Goal: Task Accomplishment & Management: Manage account settings

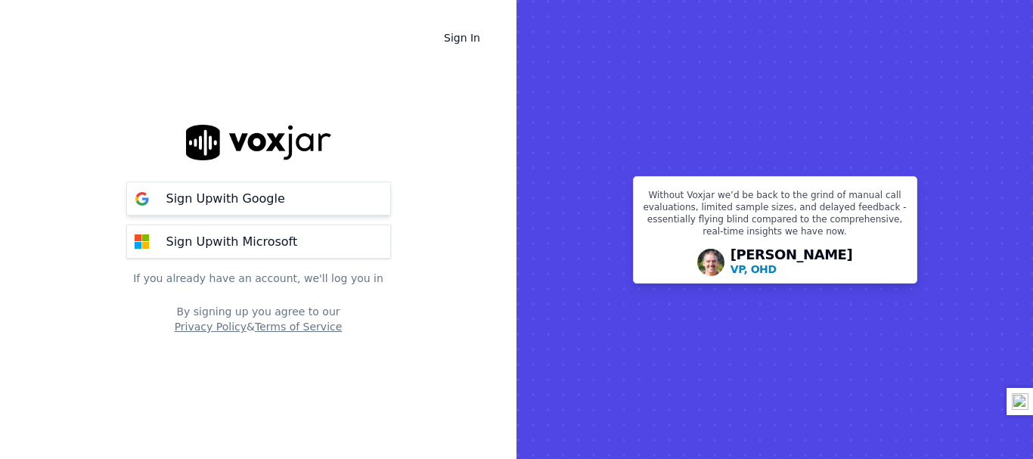
click at [277, 209] on button "Sign Up with Google" at bounding box center [258, 199] width 265 height 34
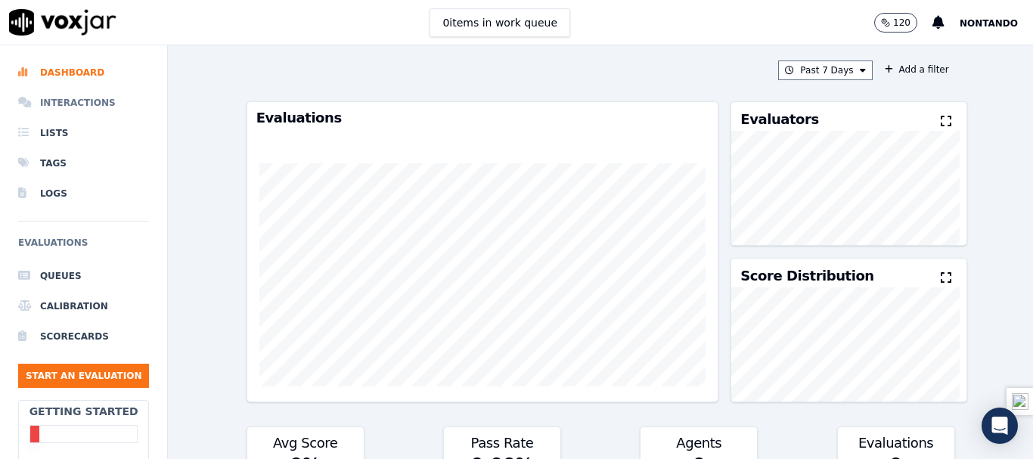
click at [69, 101] on li "Interactions" at bounding box center [83, 103] width 131 height 30
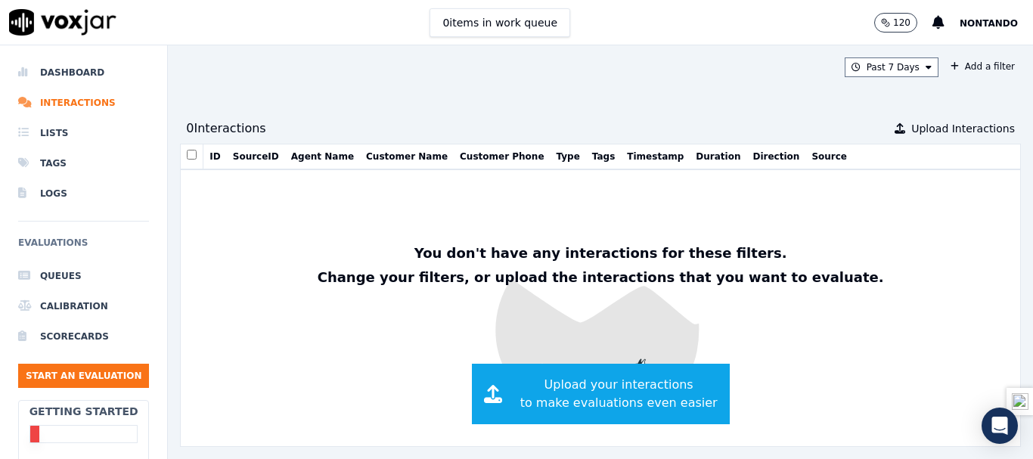
click at [325, 162] on button "Agent Name" at bounding box center [322, 157] width 63 height 12
click at [51, 278] on li "Queues" at bounding box center [83, 276] width 131 height 30
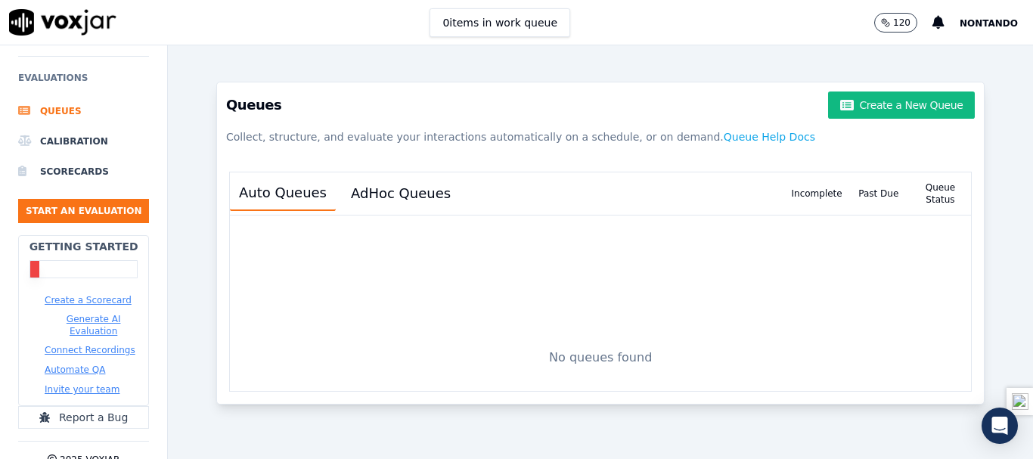
scroll to position [207, 0]
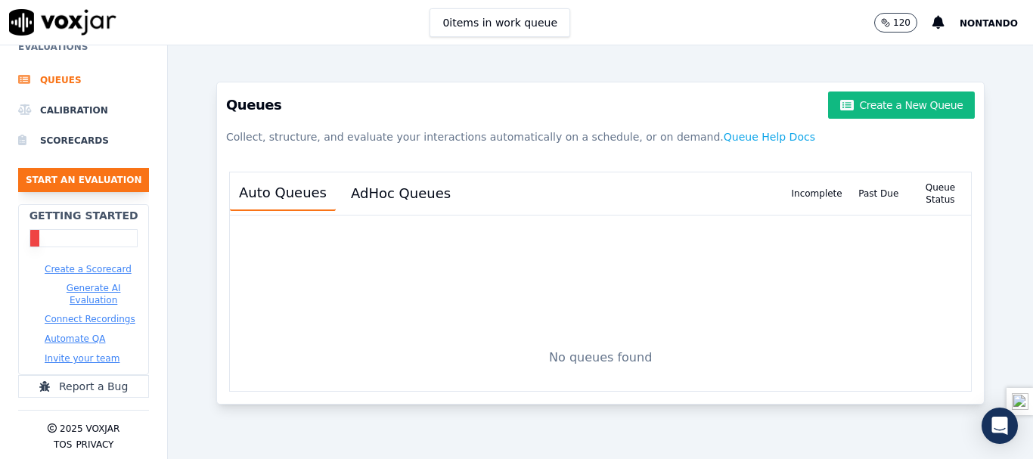
click at [127, 172] on button "Start an Evaluation" at bounding box center [83, 180] width 131 height 24
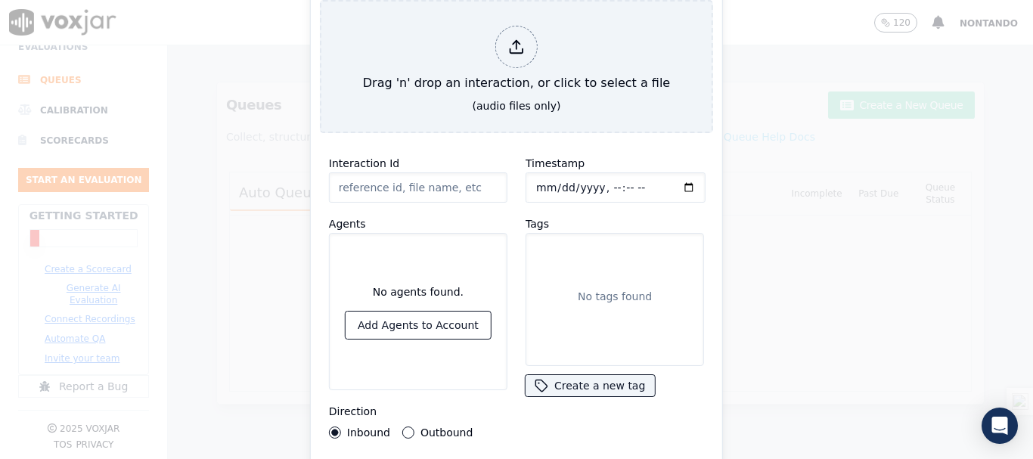
type input "20250722-215033_07737003574_Incoming_Auto_1018915522065 1.mp3"
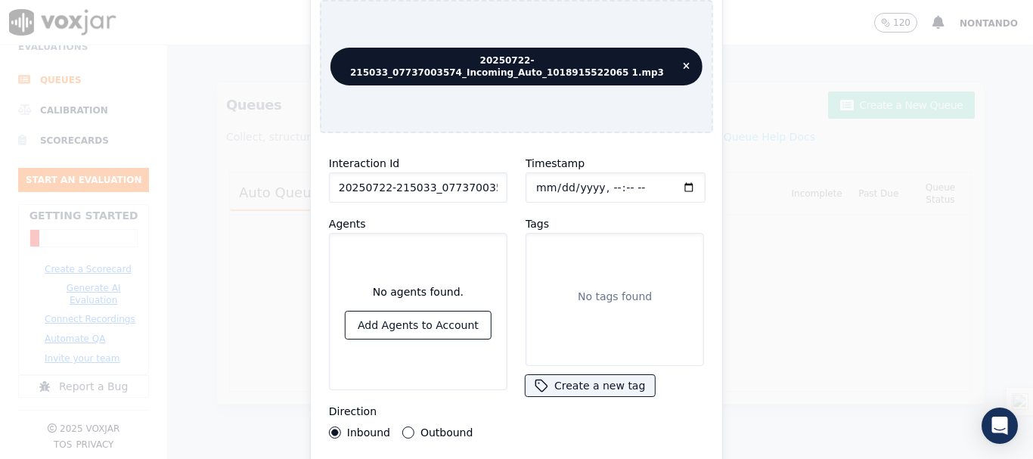
click at [495, 129] on div "Start an Evaluation 20250722-215033_07737003574_Incoming_Auto_1018915522065 1.m…" at bounding box center [516, 230] width 413 height 546
drag, startPoint x: 612, startPoint y: 389, endPoint x: 609, endPoint y: 404, distance: 15.4
click at [610, 389] on button "Create a new tag" at bounding box center [590, 385] width 129 height 21
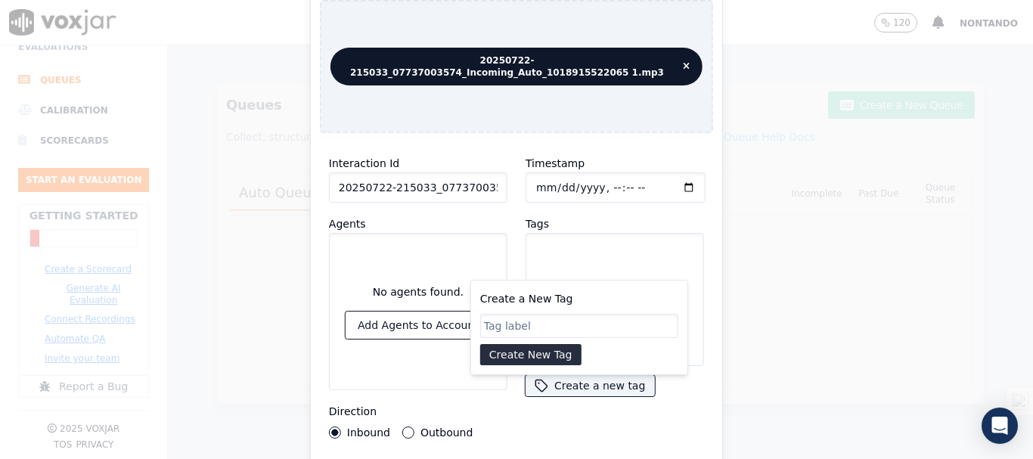
click at [654, 282] on div "Create a New Tag Create New Tag" at bounding box center [579, 327] width 218 height 95
drag, startPoint x: 629, startPoint y: 299, endPoint x: 613, endPoint y: 342, distance: 45.9
click at [629, 302] on div "Create a New Tag Create New Tag" at bounding box center [579, 328] width 198 height 76
drag, startPoint x: 612, startPoint y: 343, endPoint x: 619, endPoint y: 365, distance: 22.2
click at [619, 365] on div "Create a New Tag Create New Tag" at bounding box center [579, 327] width 218 height 95
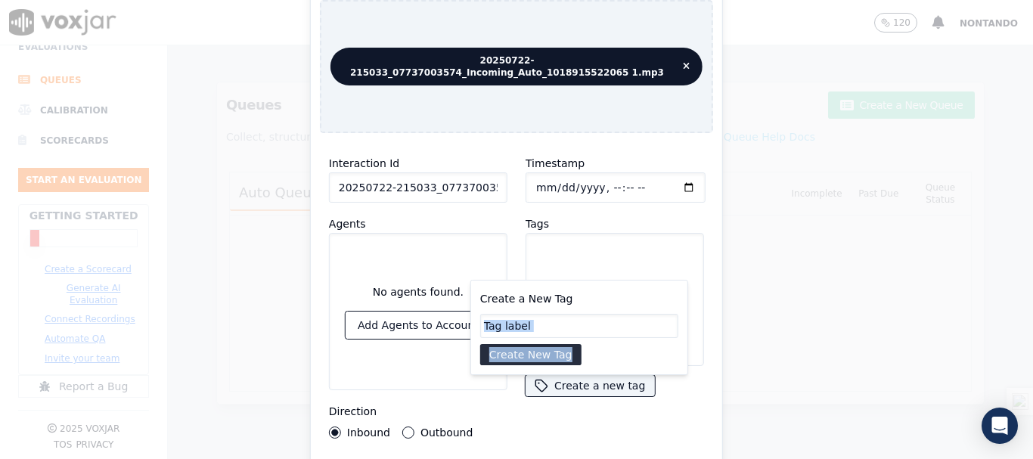
drag, startPoint x: 622, startPoint y: 365, endPoint x: 616, endPoint y: 191, distance: 173.3
click at [618, 198] on div "Timestamp Tags No tags found Create a new tag Create a New Tag Create New Tag" at bounding box center [615, 296] width 197 height 303
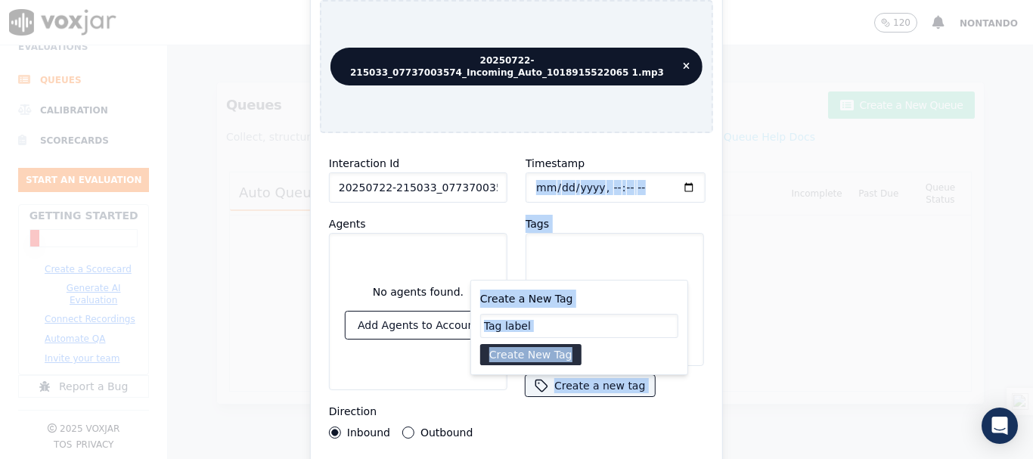
click at [612, 128] on div "Start an Evaluation 20250722-215033_07737003574_Incoming_Auto_1018915522065 1.m…" at bounding box center [516, 230] width 413 height 546
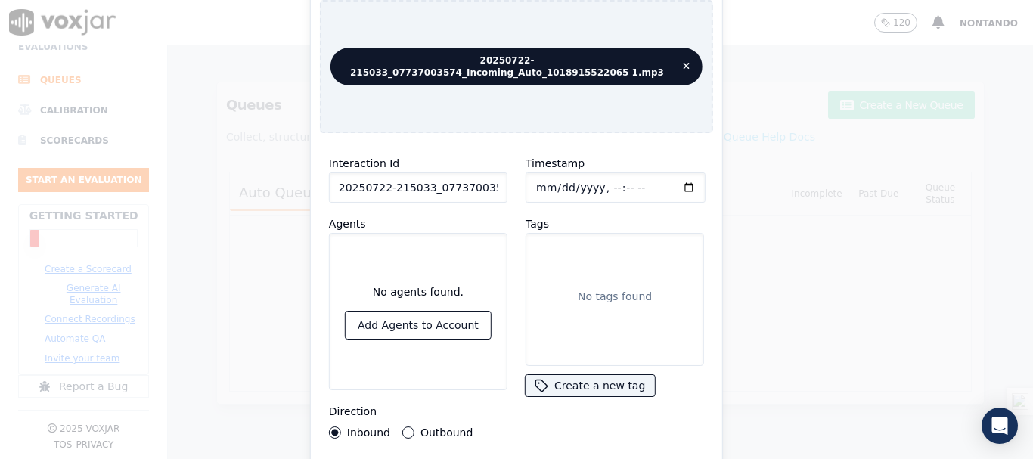
click at [646, 76] on div "20250722-215033_07737003574_Incoming_Auto_1018915522065 1.mp3" at bounding box center [516, 66] width 393 height 133
click at [648, 105] on div "20250722-215033_07737003574_Incoming_Auto_1018915522065 1.mp3" at bounding box center [516, 66] width 393 height 133
drag, startPoint x: 648, startPoint y: 105, endPoint x: 648, endPoint y: 117, distance: 12.1
click at [648, 106] on div "20250722-215033_07737003574_Incoming_Auto_1018915522065 1.mp3" at bounding box center [516, 66] width 393 height 133
click at [648, 117] on div "20250722-215033_07737003574_Incoming_Auto_1018915522065 1.mp3" at bounding box center [516, 66] width 393 height 133
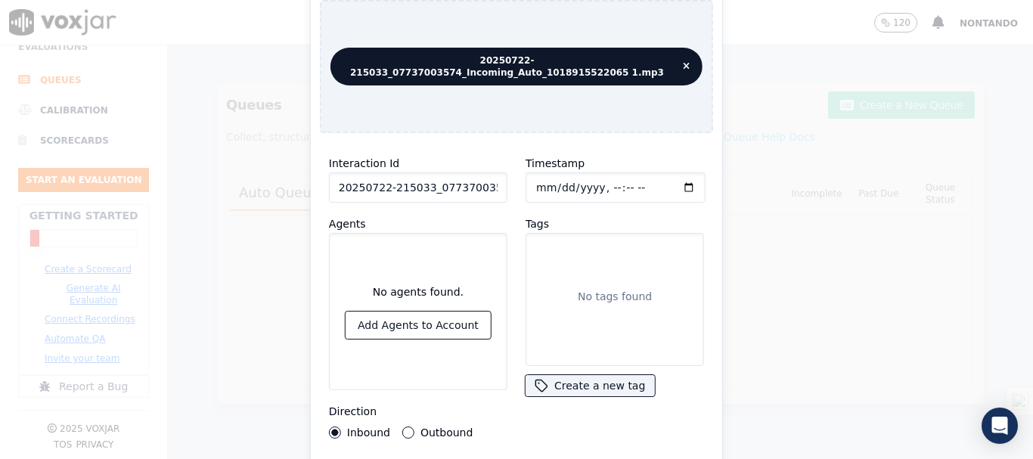
click at [421, 430] on label "Outbound" at bounding box center [447, 432] width 52 height 11
click at [415, 430] on button "Outbound" at bounding box center [408, 433] width 12 height 12
click at [331, 427] on button "Inbound" at bounding box center [335, 433] width 12 height 12
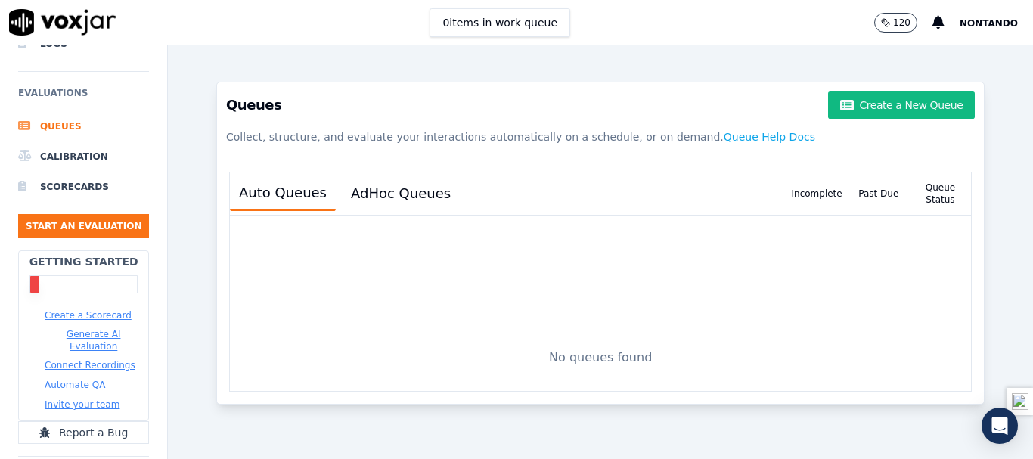
scroll to position [151, 0]
click at [90, 234] on button "Start an Evaluation" at bounding box center [83, 225] width 131 height 24
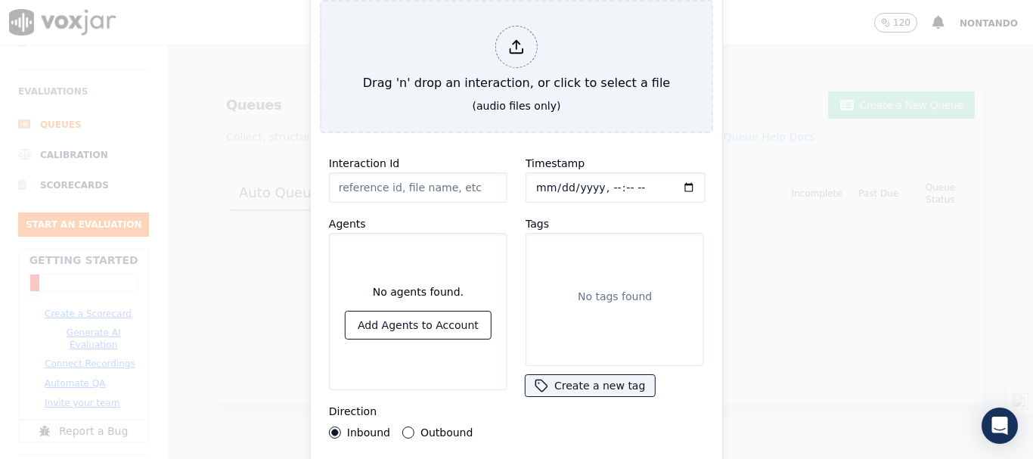
type input "20250722-215033_07737003574_Incoming_Auto_1018915522065 1.mp3"
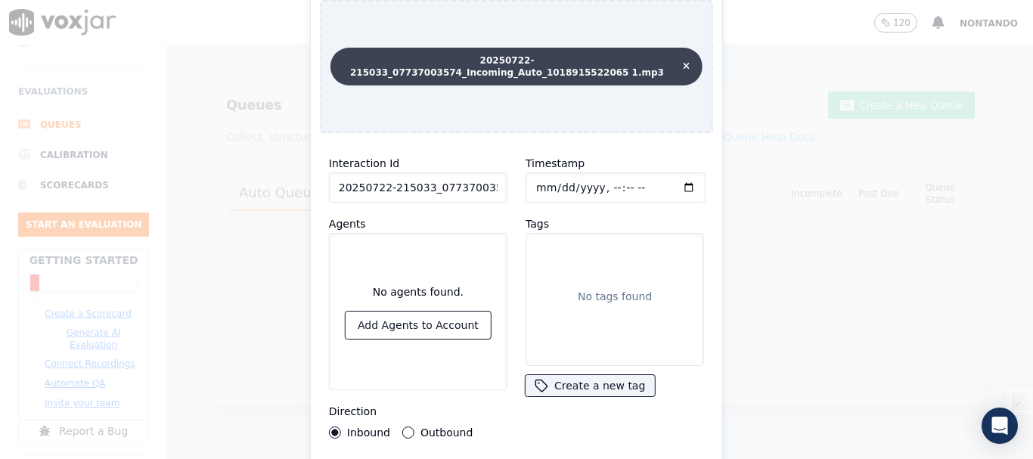
click at [683, 62] on icon at bounding box center [686, 66] width 7 height 9
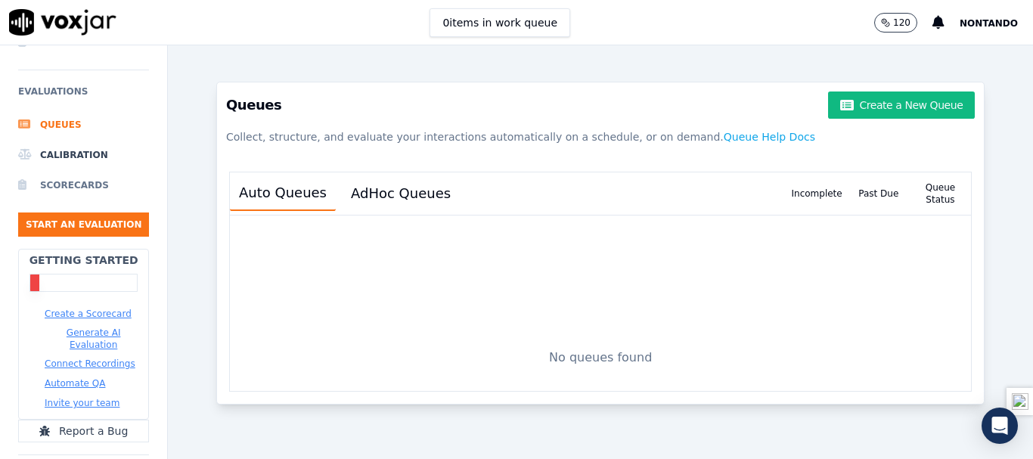
click at [57, 185] on li "Scorecards" at bounding box center [83, 185] width 131 height 30
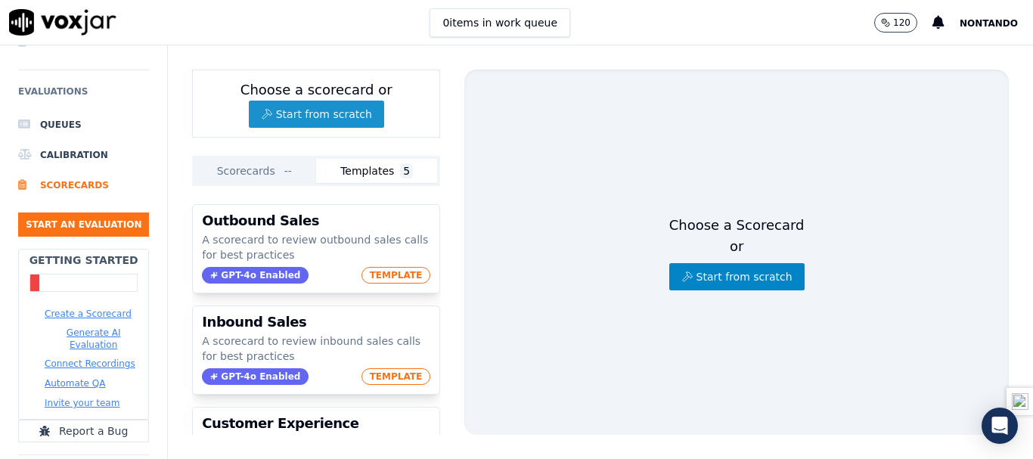
click at [359, 113] on button "Start from scratch" at bounding box center [316, 114] width 135 height 27
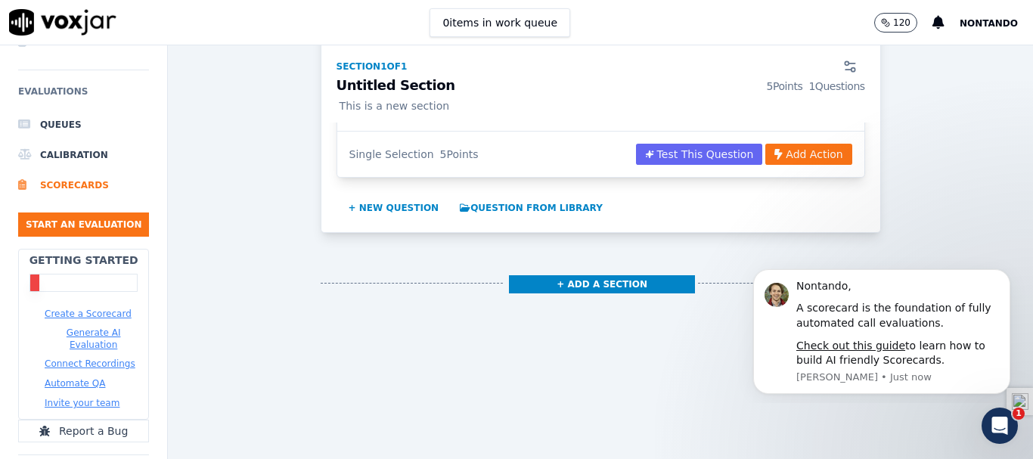
click at [110, 363] on button "Connect Recordings" at bounding box center [90, 364] width 91 height 12
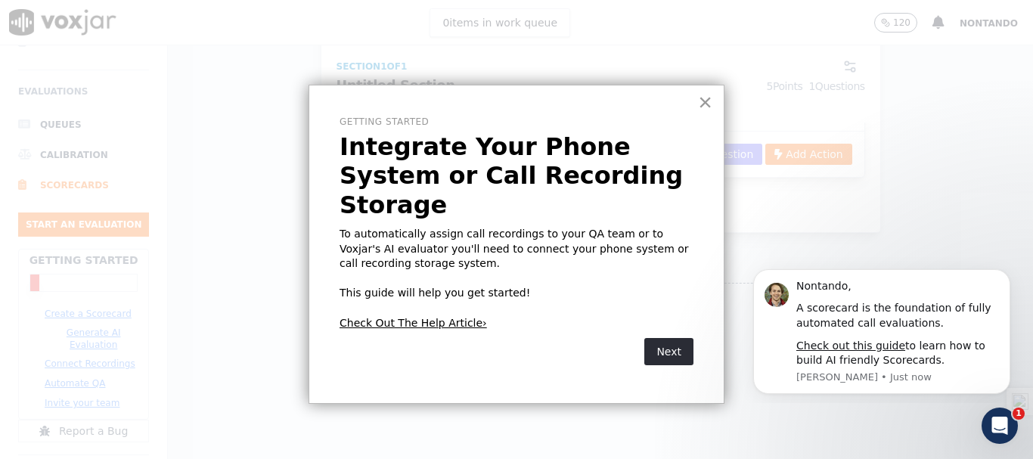
click at [707, 104] on button "×" at bounding box center [705, 102] width 14 height 24
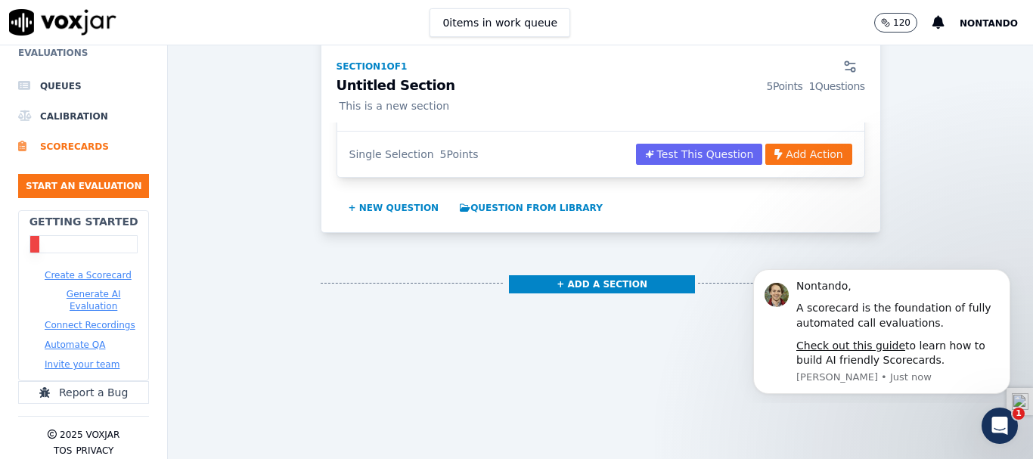
scroll to position [207, 0]
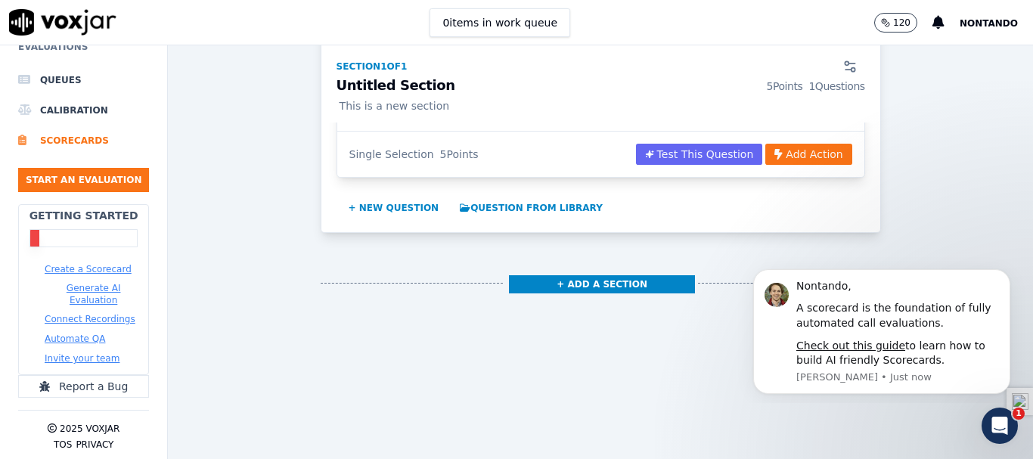
click at [79, 333] on button "Automate QA" at bounding box center [75, 339] width 61 height 12
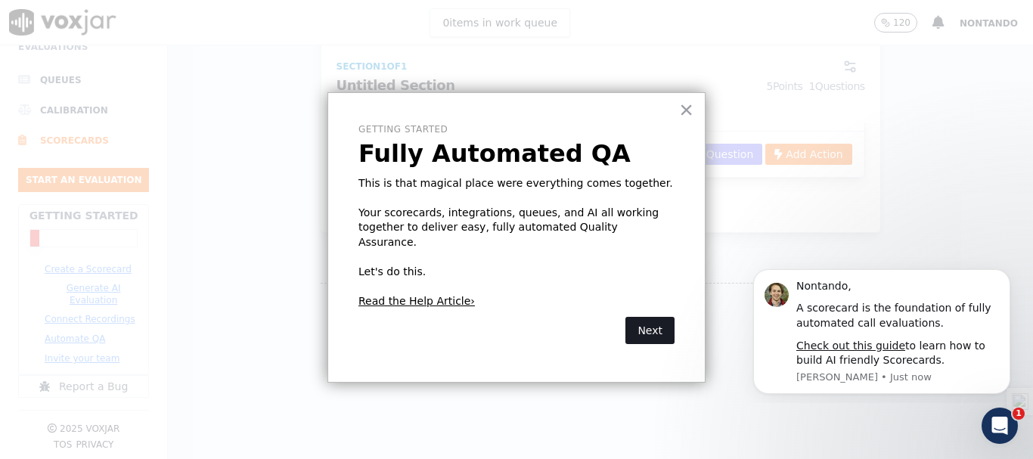
click at [659, 317] on button "Next" at bounding box center [650, 330] width 49 height 27
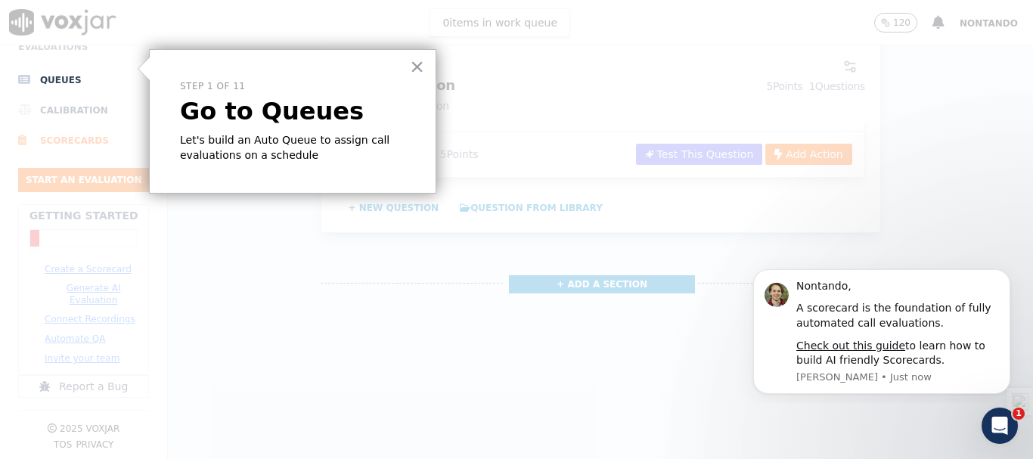
click at [244, 126] on p "Go to Queues" at bounding box center [292, 111] width 225 height 29
click at [996, 222] on div at bounding box center [586, 229] width 896 height 459
click at [44, 70] on li "Queues" at bounding box center [83, 80] width 131 height 30
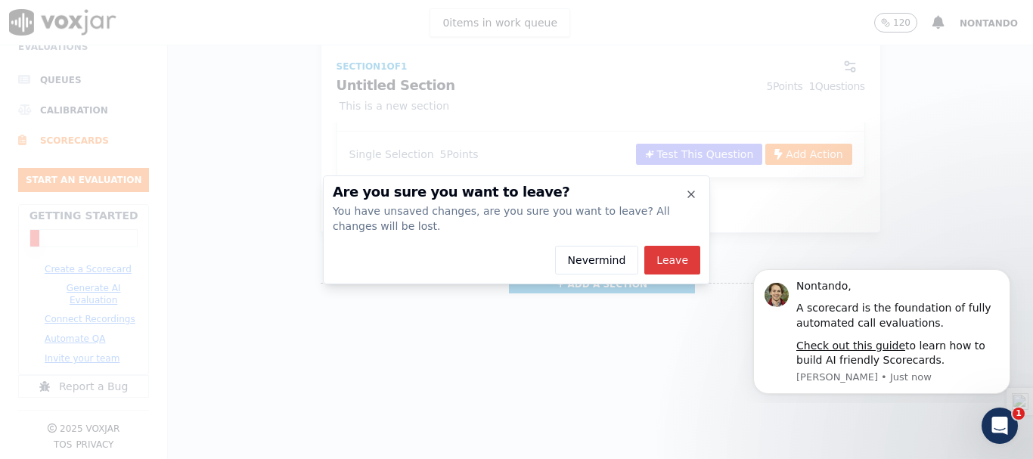
click at [689, 261] on button "Leave" at bounding box center [672, 260] width 56 height 29
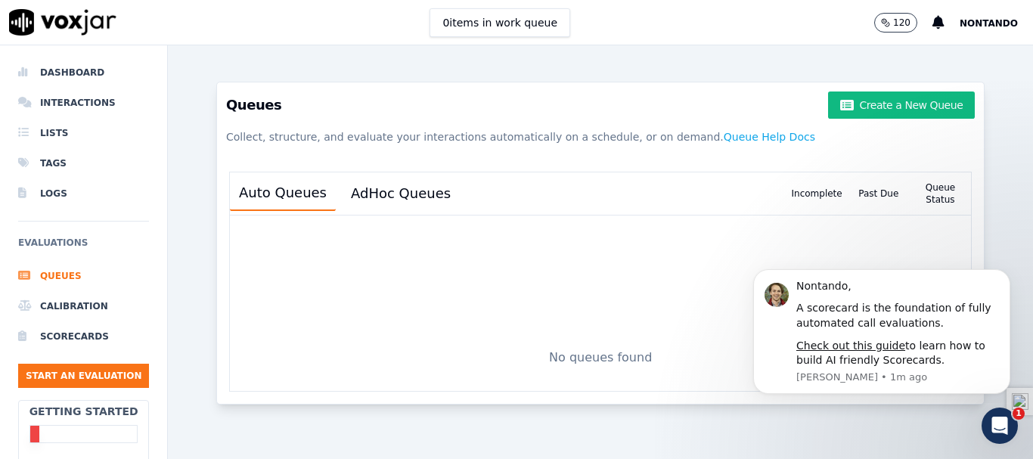
click at [984, 27] on span "Nontando" at bounding box center [989, 23] width 58 height 11
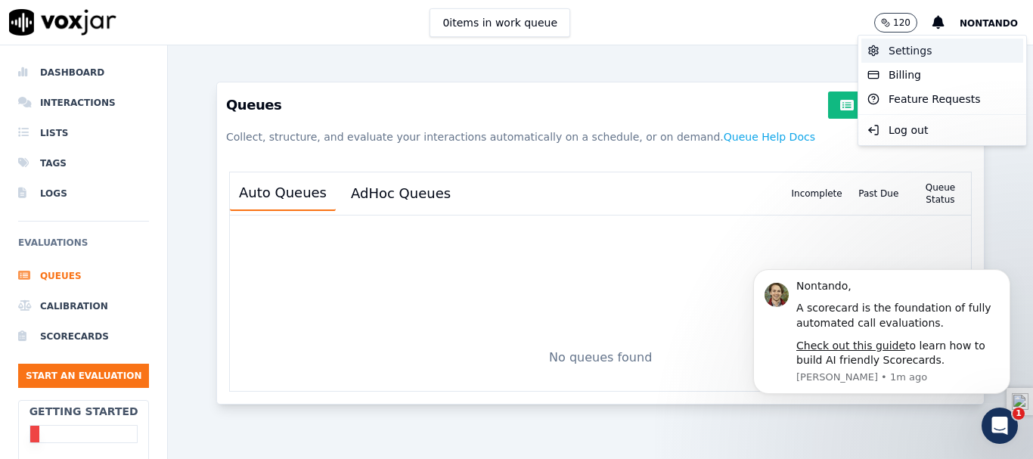
click at [918, 52] on div "Settings" at bounding box center [943, 51] width 162 height 24
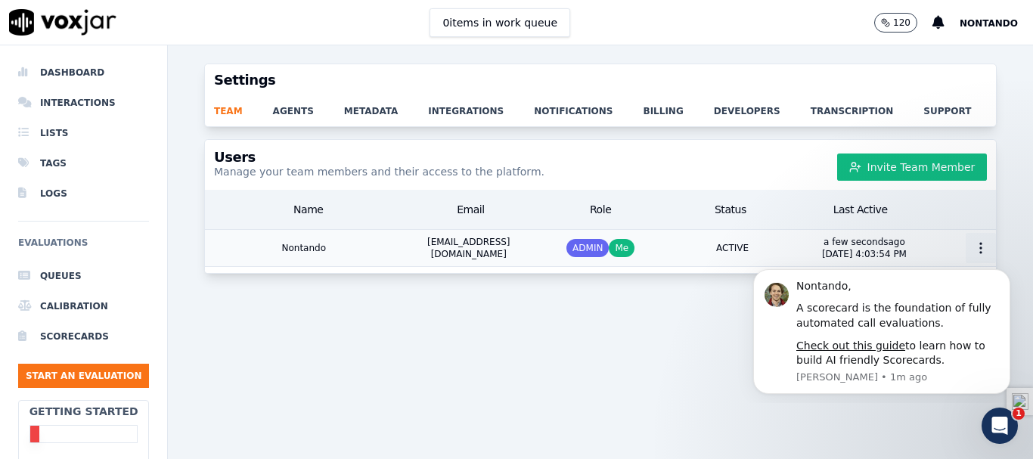
click at [974, 253] on icon "button" at bounding box center [981, 248] width 15 height 15
click at [974, 251] on icon "button" at bounding box center [981, 248] width 15 height 15
click at [884, 416] on div "Users Manage your team members and their access to the platform. Invite Team Me…" at bounding box center [600, 290] width 865 height 302
click at [1001, 279] on button "Dismiss notification" at bounding box center [1006, 274] width 20 height 20
